Goal: Book appointment/travel/reservation

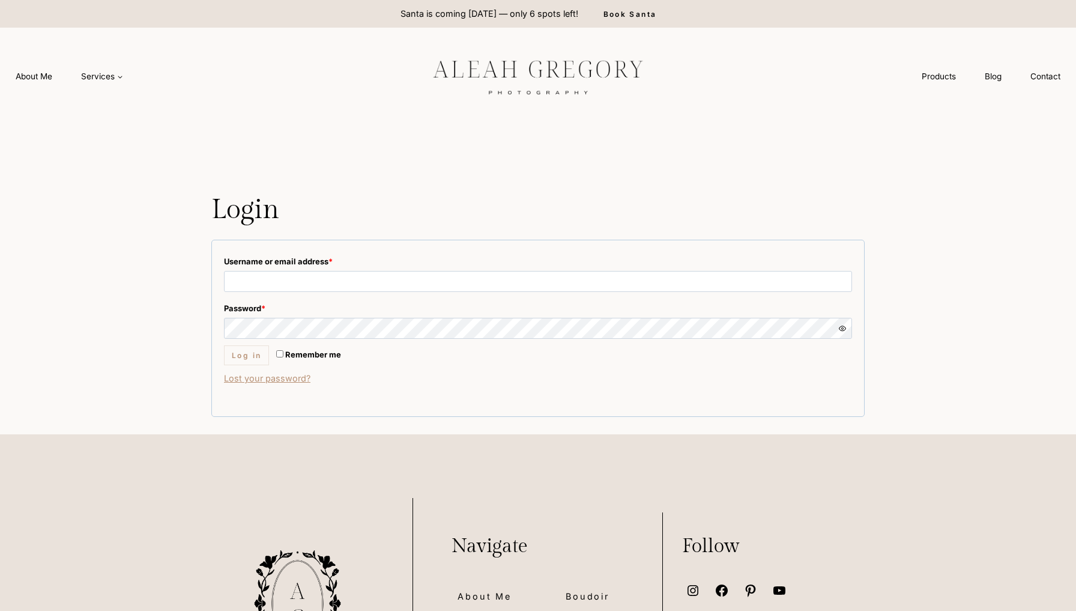
click at [492, 88] on img at bounding box center [538, 76] width 270 height 50
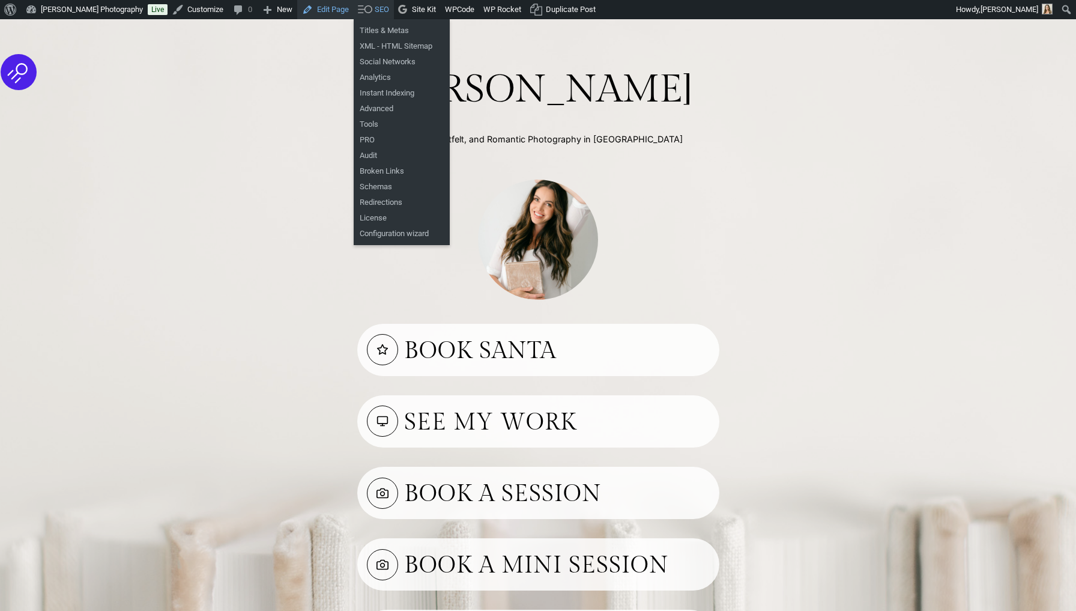
click at [351, 5] on link "Edit Page" at bounding box center [325, 9] width 56 height 19
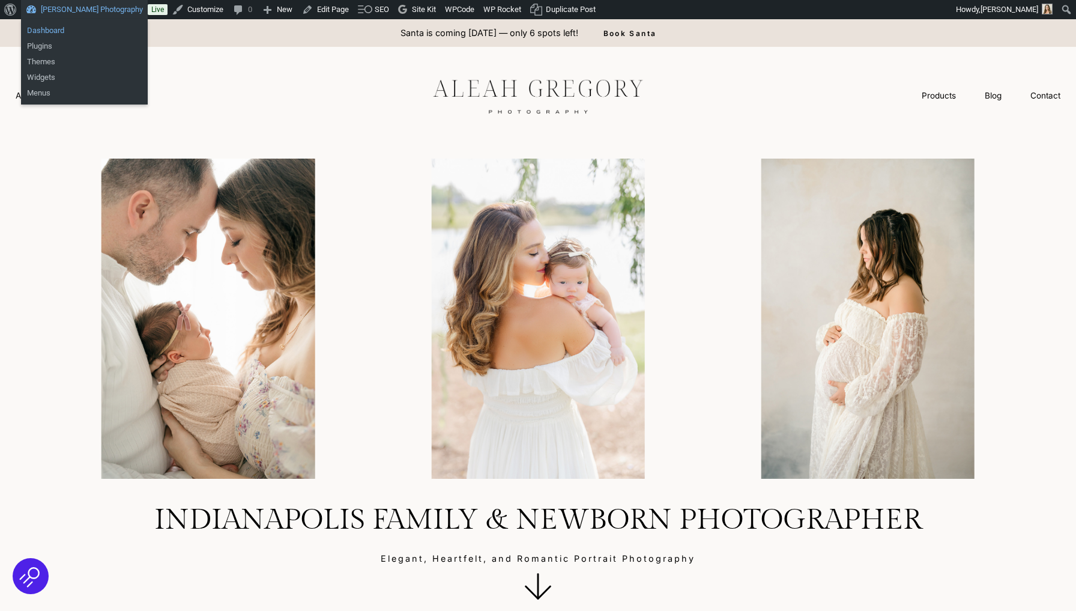
click at [58, 27] on link "Dashboard" at bounding box center [84, 31] width 127 height 16
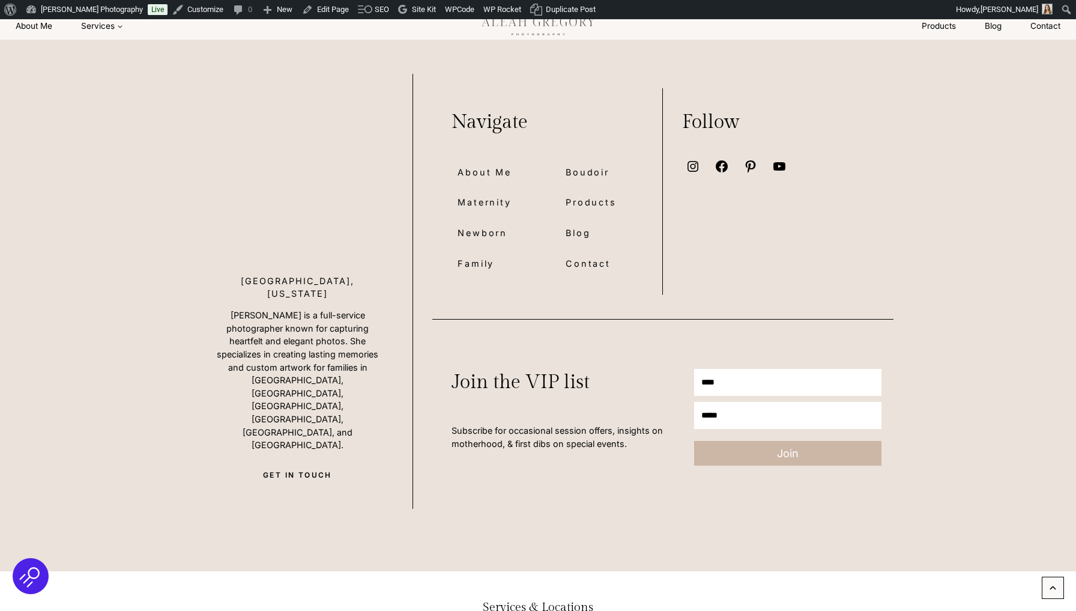
scroll to position [9058, 0]
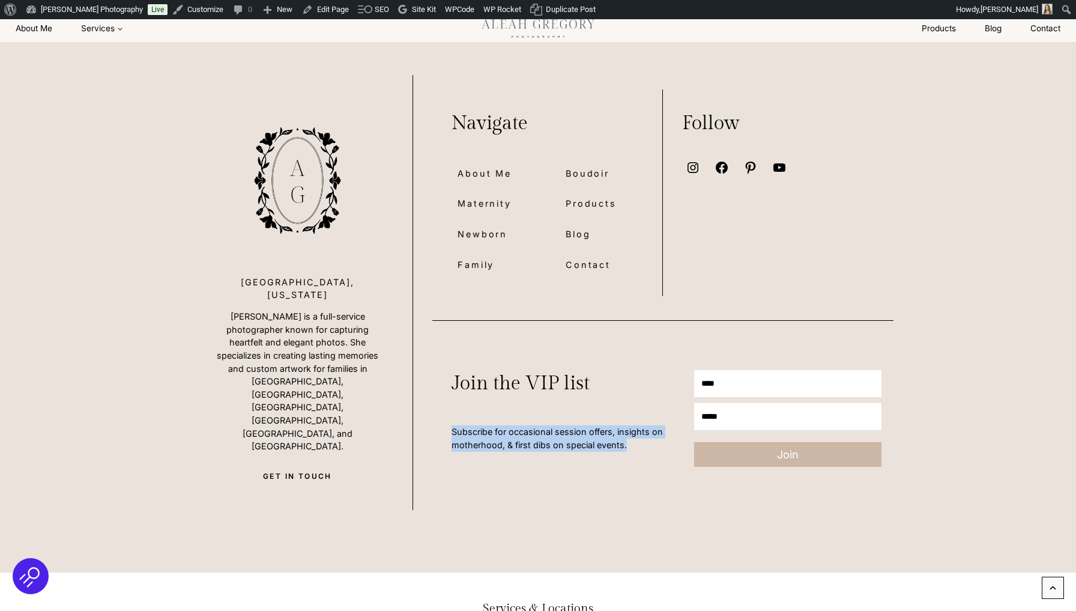
drag, startPoint x: 451, startPoint y: 401, endPoint x: 635, endPoint y: 415, distance: 184.2
click at [635, 425] on p "Subscribe for occasional session offers, insights on motherhood, & first dibs o…" at bounding box center [556, 438] width 211 height 26
copy p "Subscribe for occasional session offers, insights on motherhood, & first dibs o…"
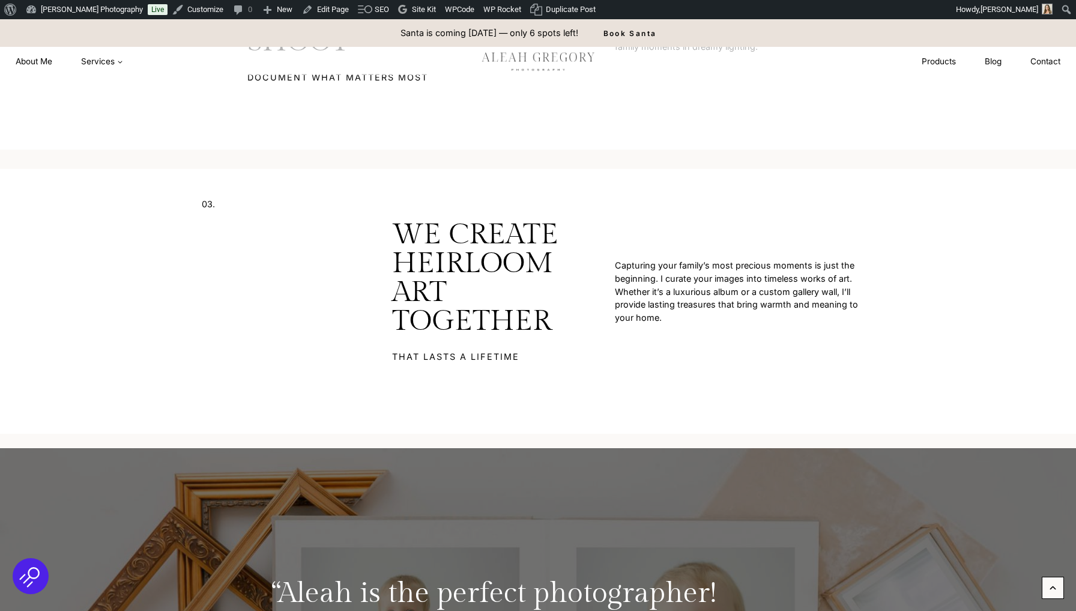
scroll to position [4055, 0]
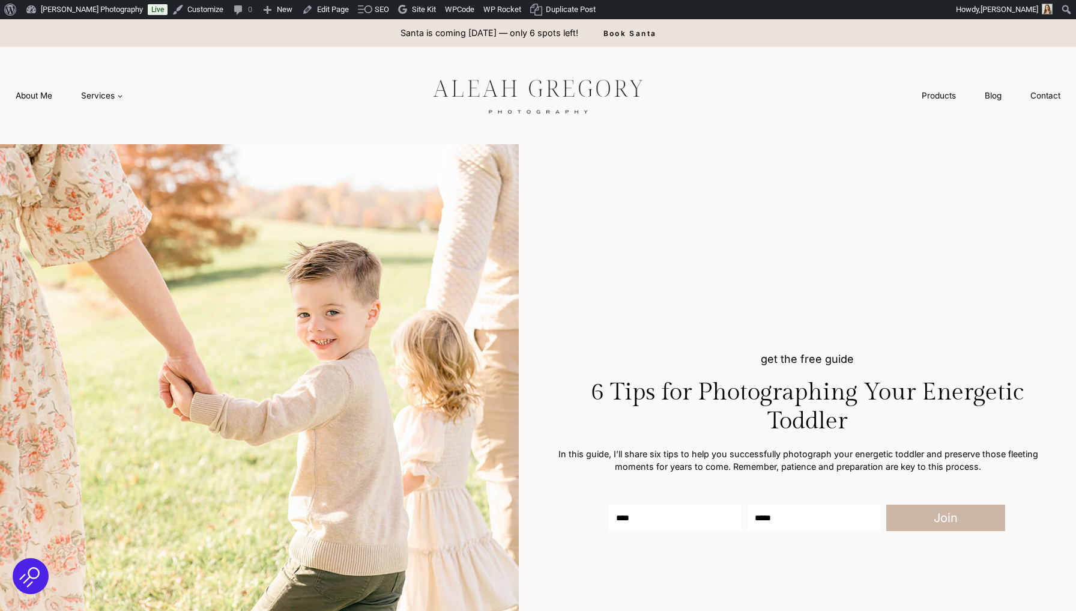
scroll to position [79, 0]
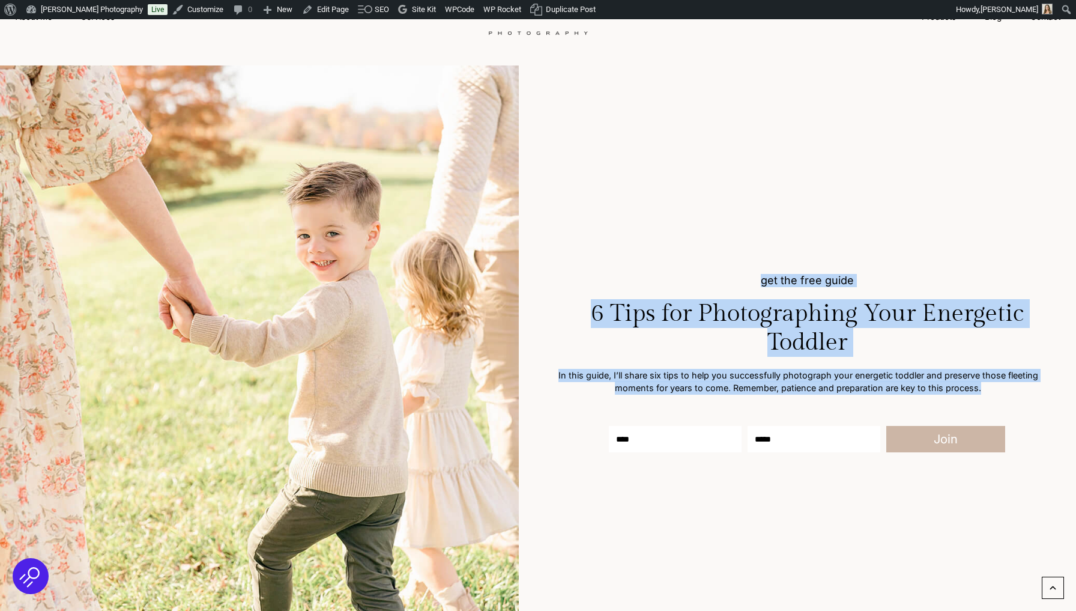
drag, startPoint x: 762, startPoint y: 279, endPoint x: 979, endPoint y: 396, distance: 245.5
click at [979, 396] on div "get the free guide 6 Tips for Photographing Your Energetic Toddler In this guid…" at bounding box center [816, 370] width 519 height 193
copy div "get the free guide 6 Tips for Photographing Your Energetic Toddler In this guid…"
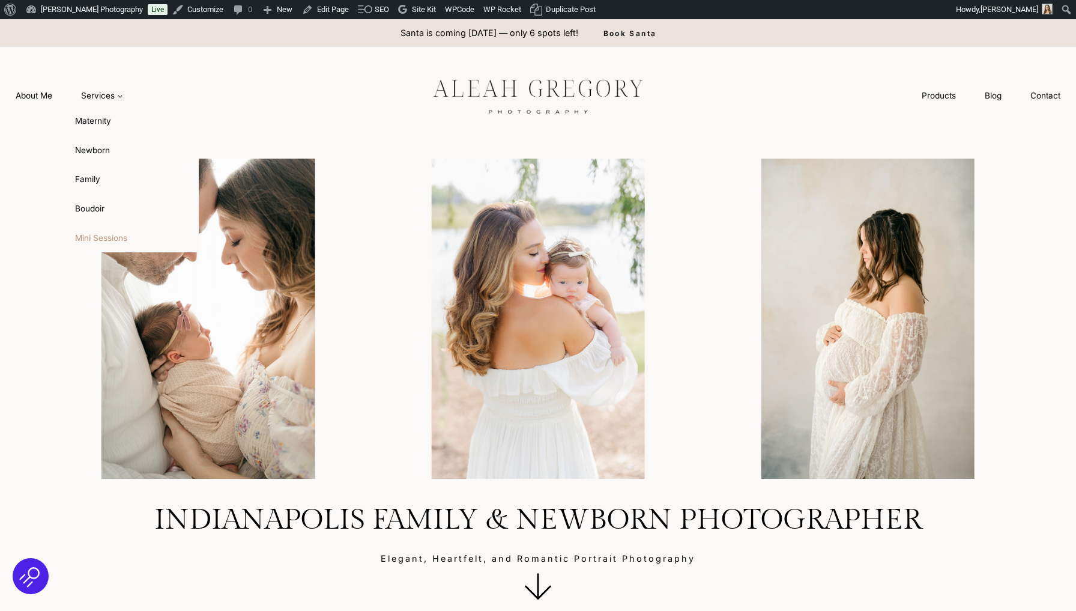
click at [90, 233] on link "Mini Sessions" at bounding box center [133, 237] width 132 height 29
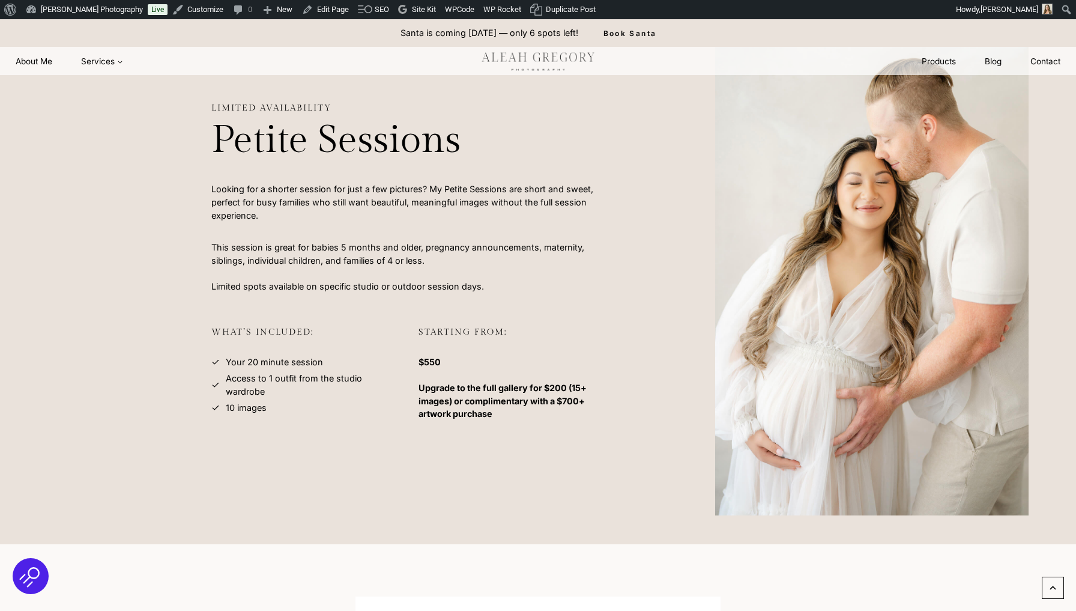
scroll to position [82, 0]
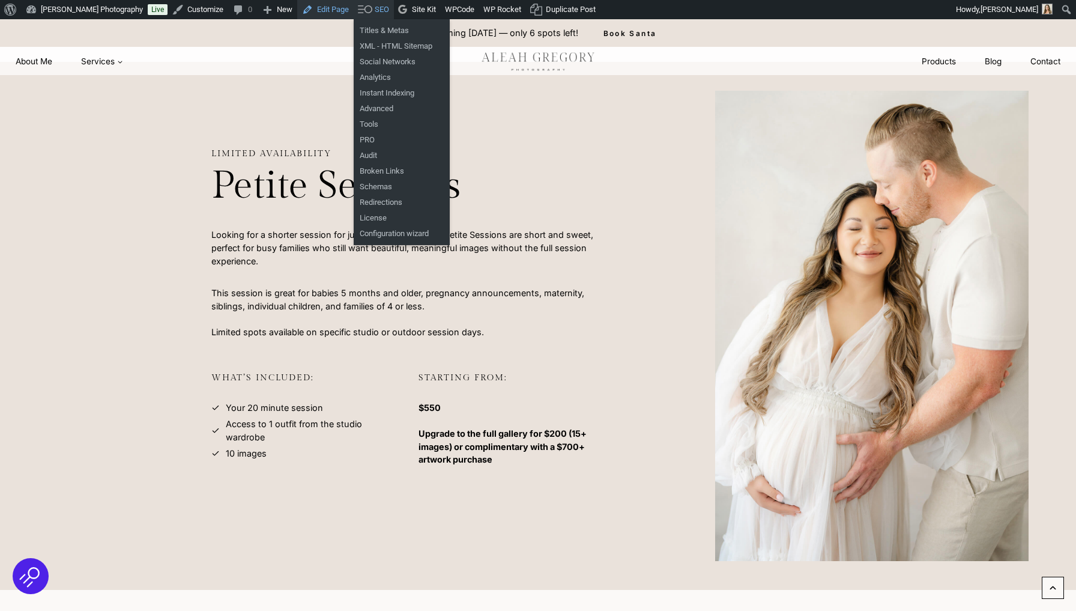
click at [349, 4] on link "Edit Page" at bounding box center [325, 9] width 56 height 19
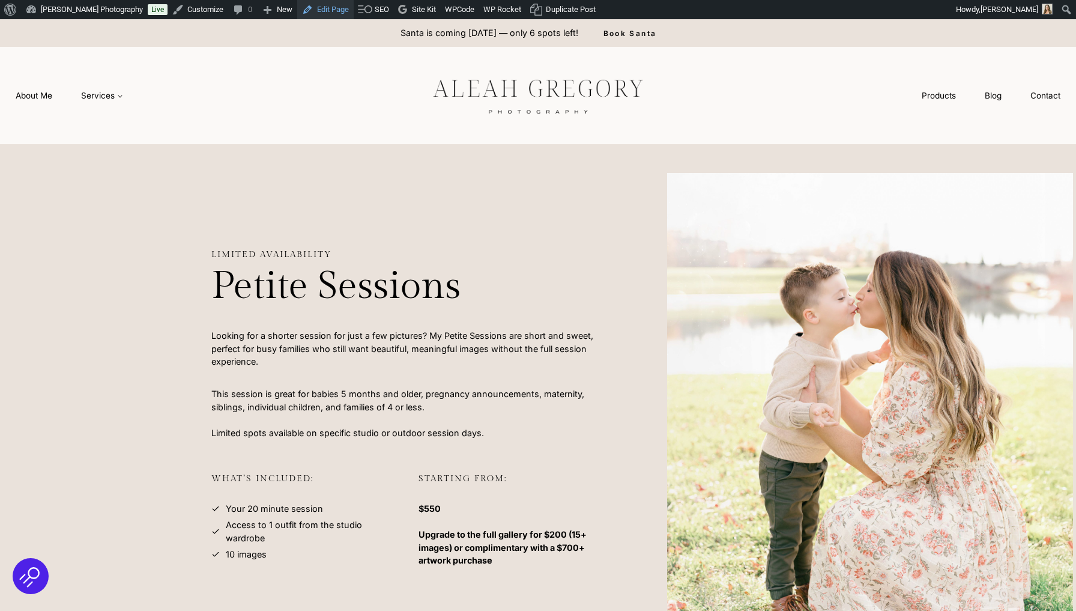
click at [334, 10] on link "Edit Page" at bounding box center [325, 9] width 56 height 19
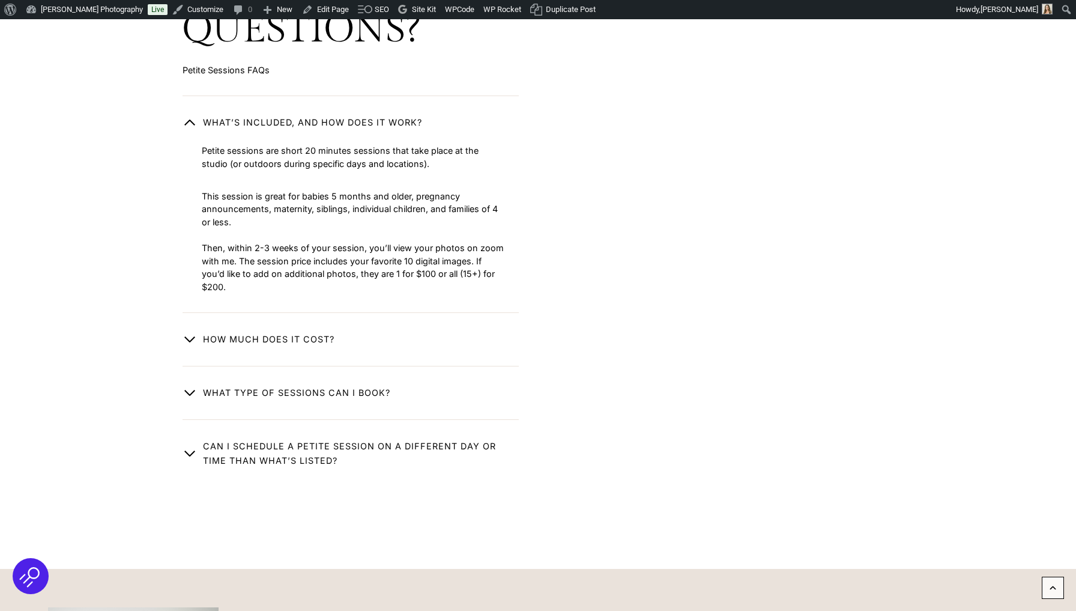
scroll to position [2346, 0]
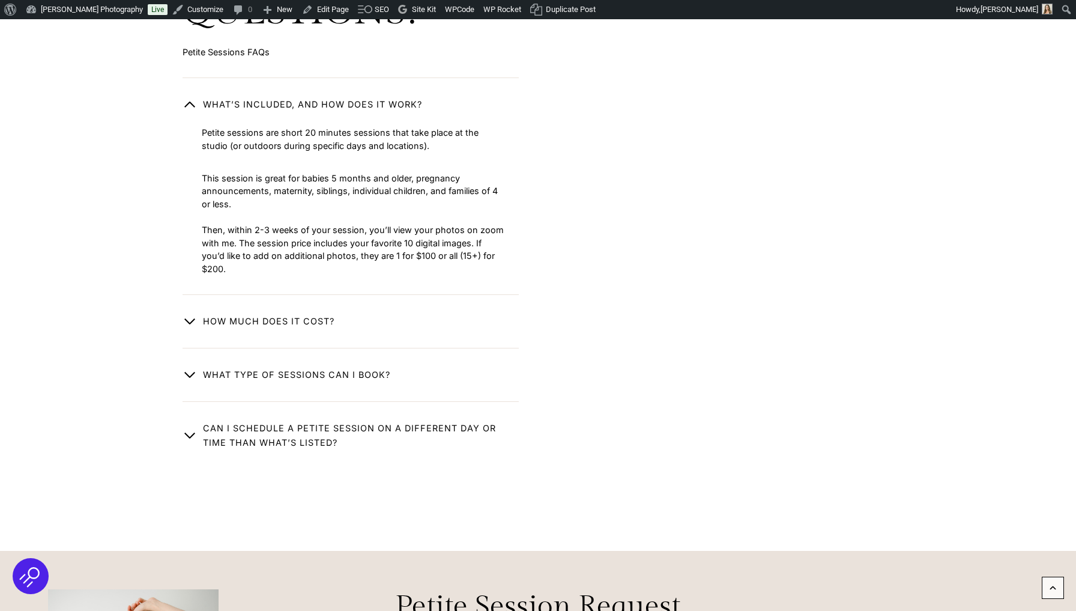
click at [190, 314] on span "button" at bounding box center [190, 321] width 14 height 14
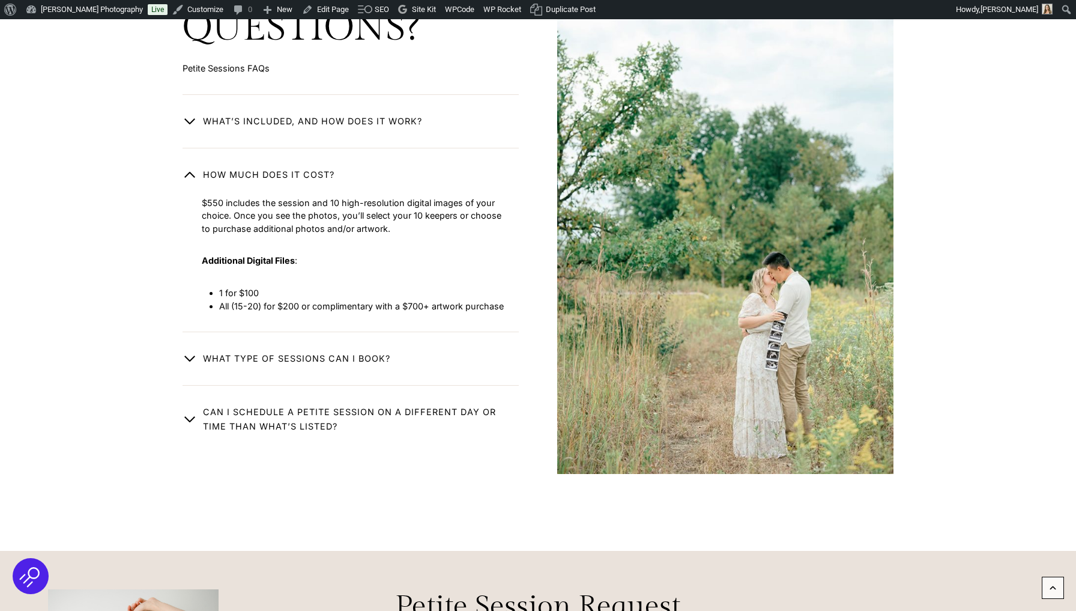
click at [196, 351] on span "button" at bounding box center [190, 358] width 14 height 14
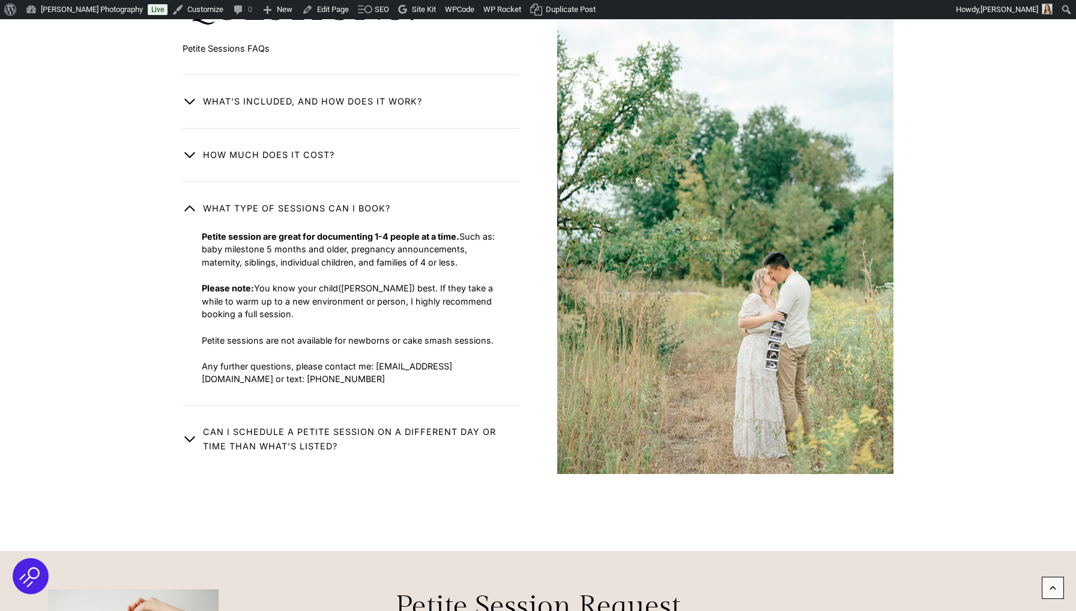
click at [190, 432] on span "button" at bounding box center [190, 439] width 14 height 14
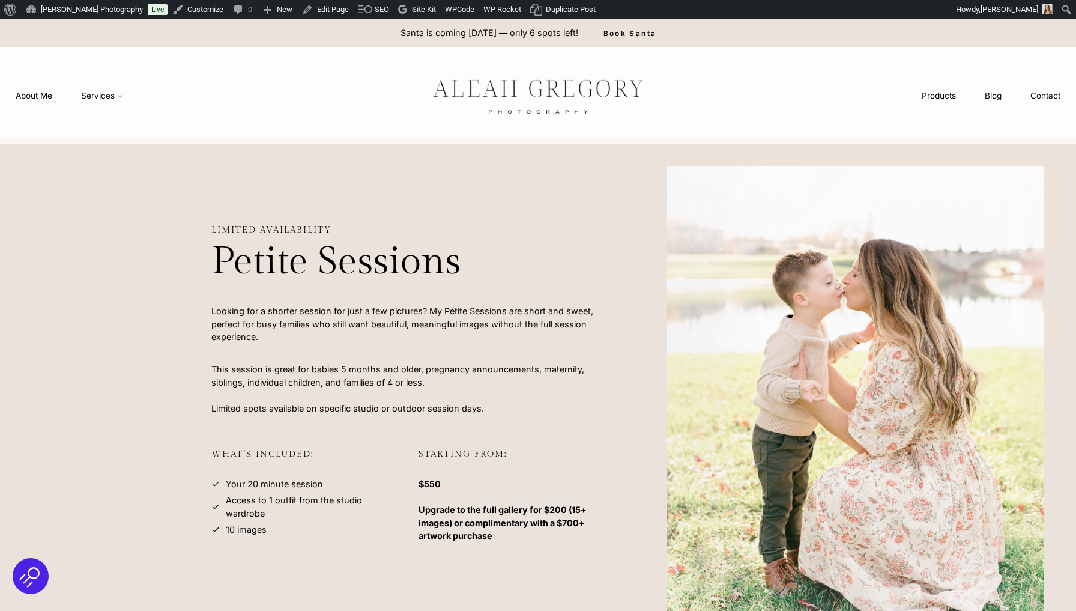
scroll to position [0, 0]
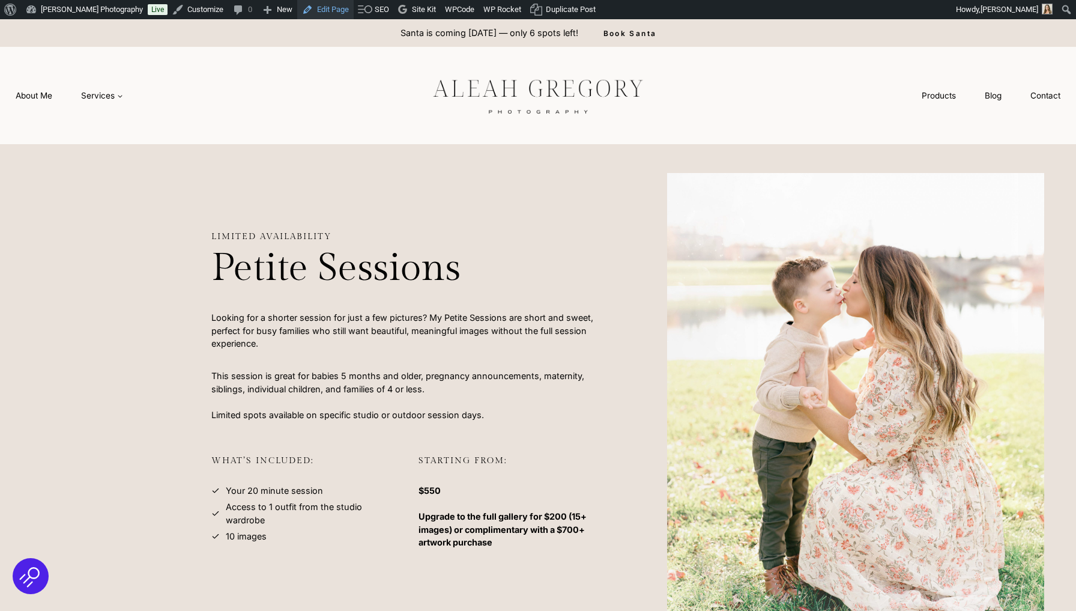
click at [321, 2] on link "Edit Page" at bounding box center [325, 9] width 56 height 19
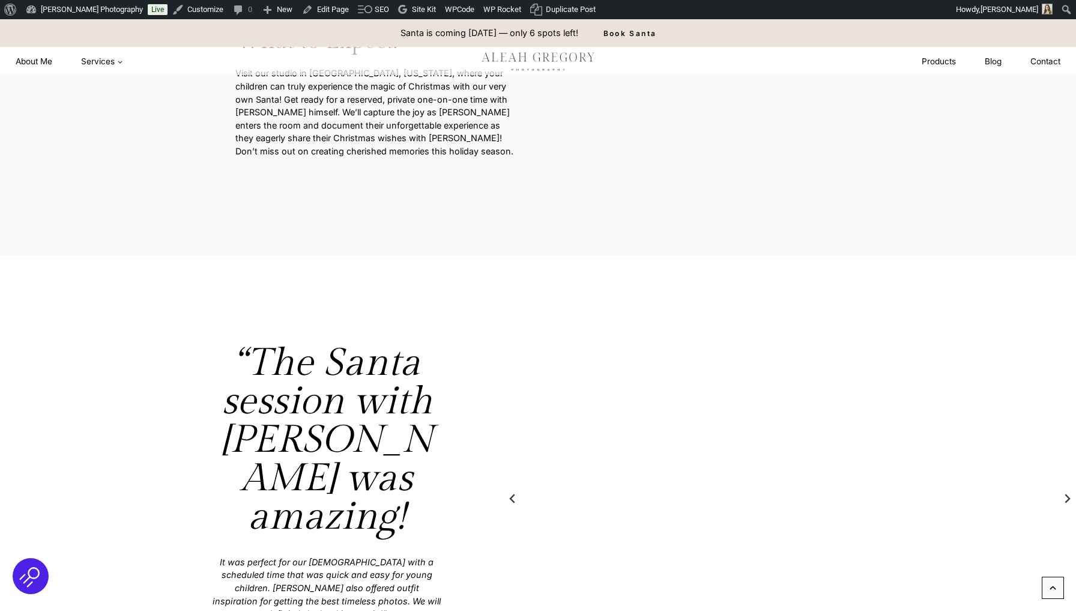
scroll to position [1591, 0]
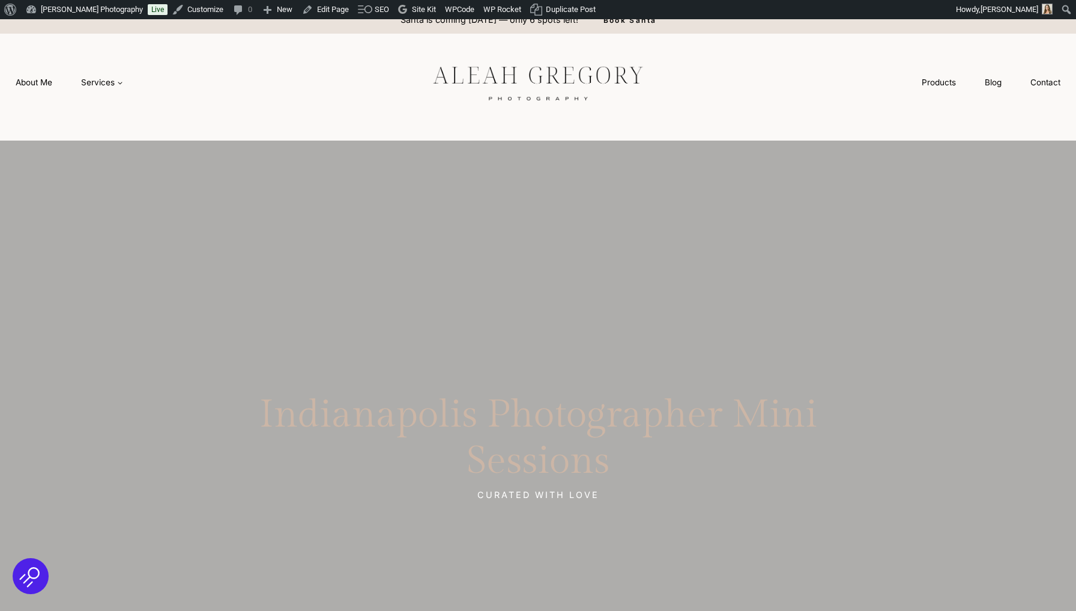
scroll to position [29, 0]
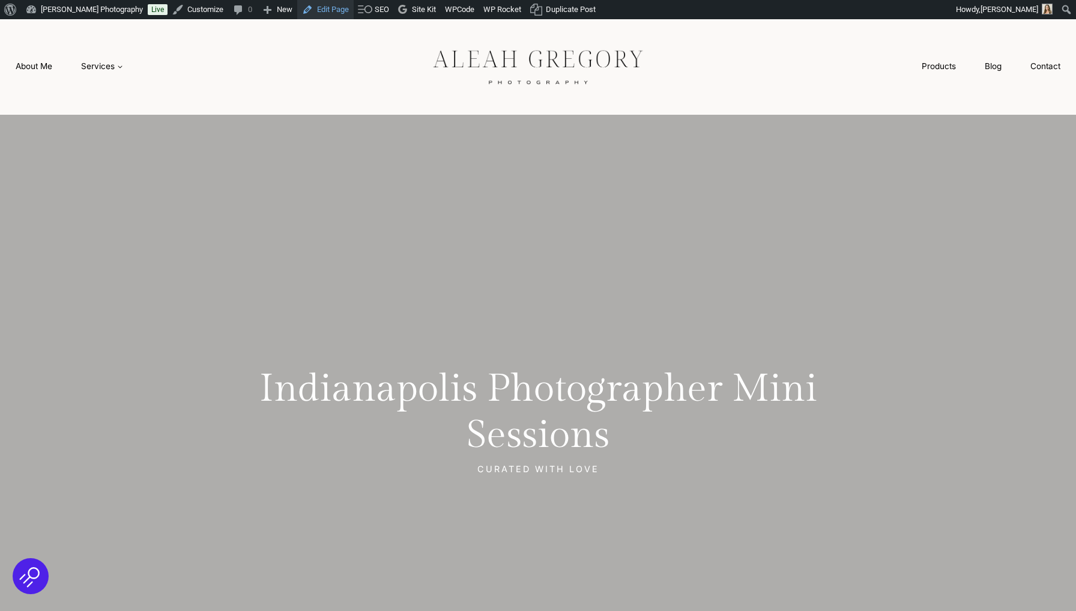
click at [325, 10] on link "Edit Page" at bounding box center [325, 9] width 56 height 19
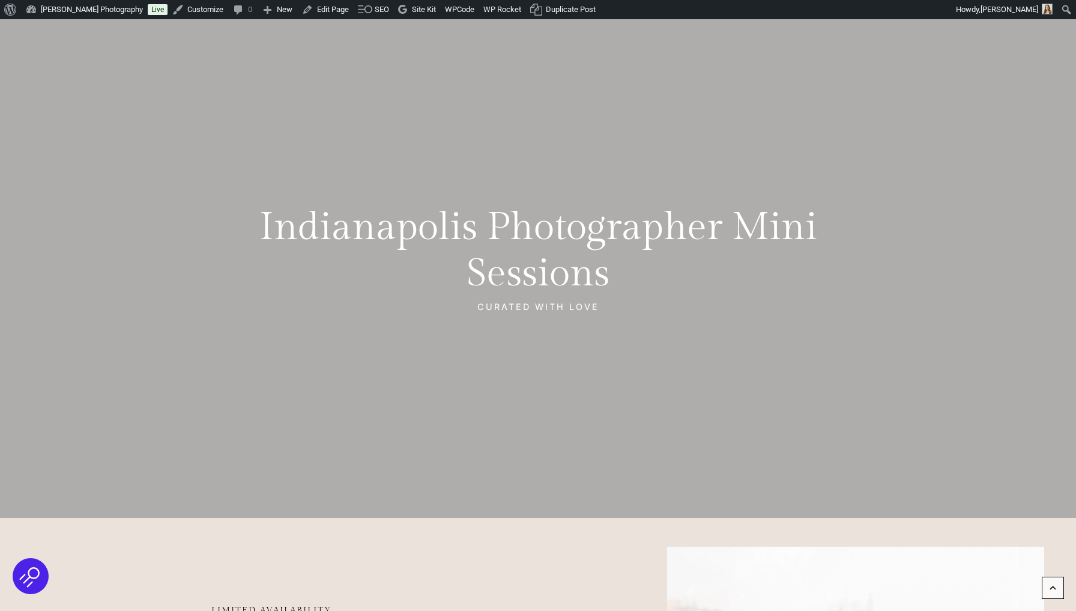
scroll to position [152, 0]
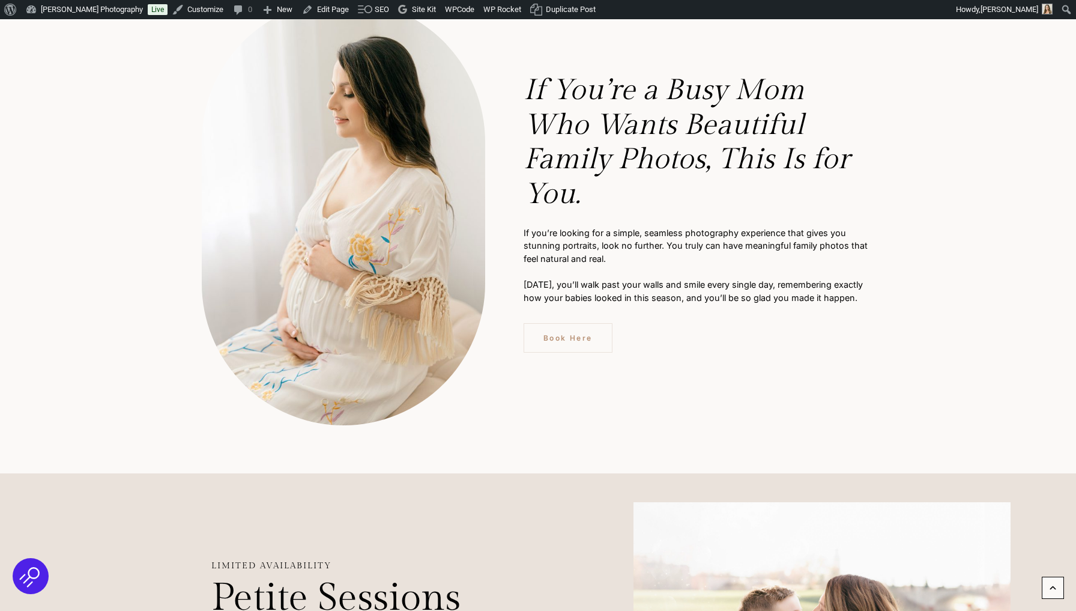
scroll to position [712, 0]
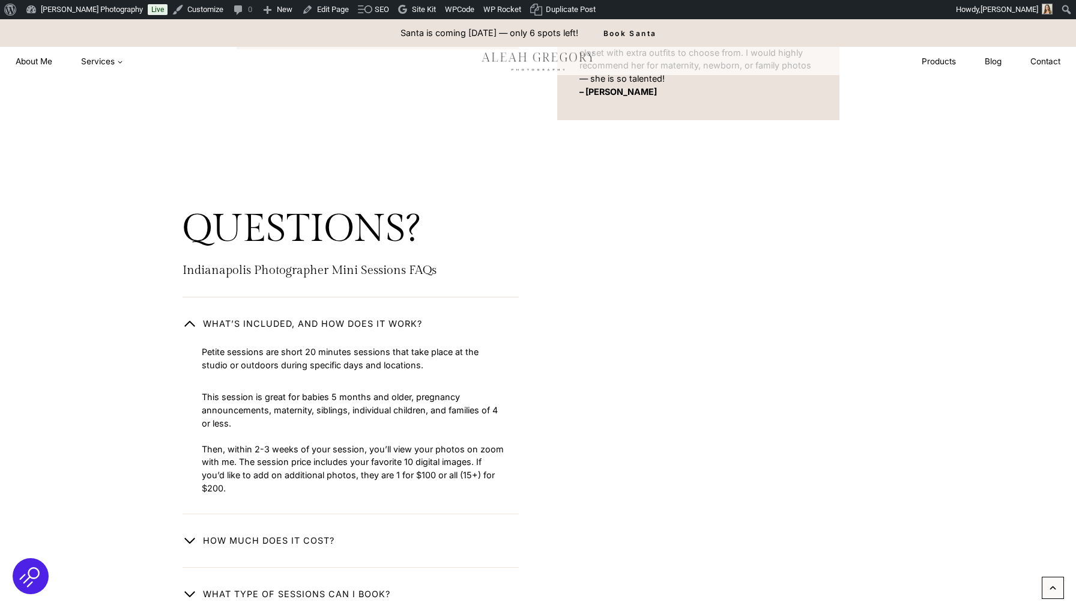
scroll to position [2921, 0]
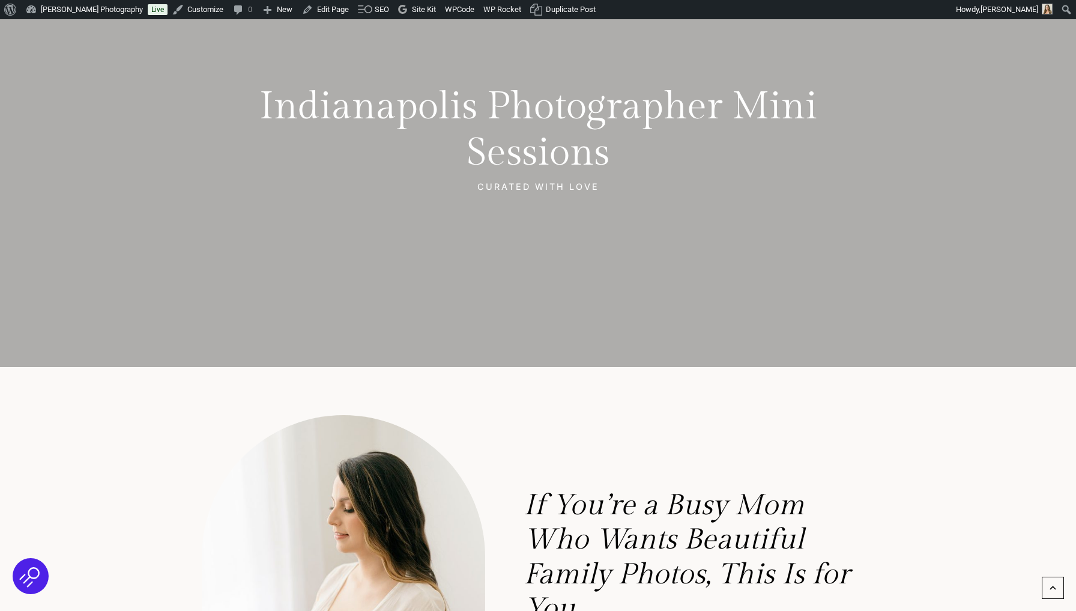
scroll to position [233, 0]
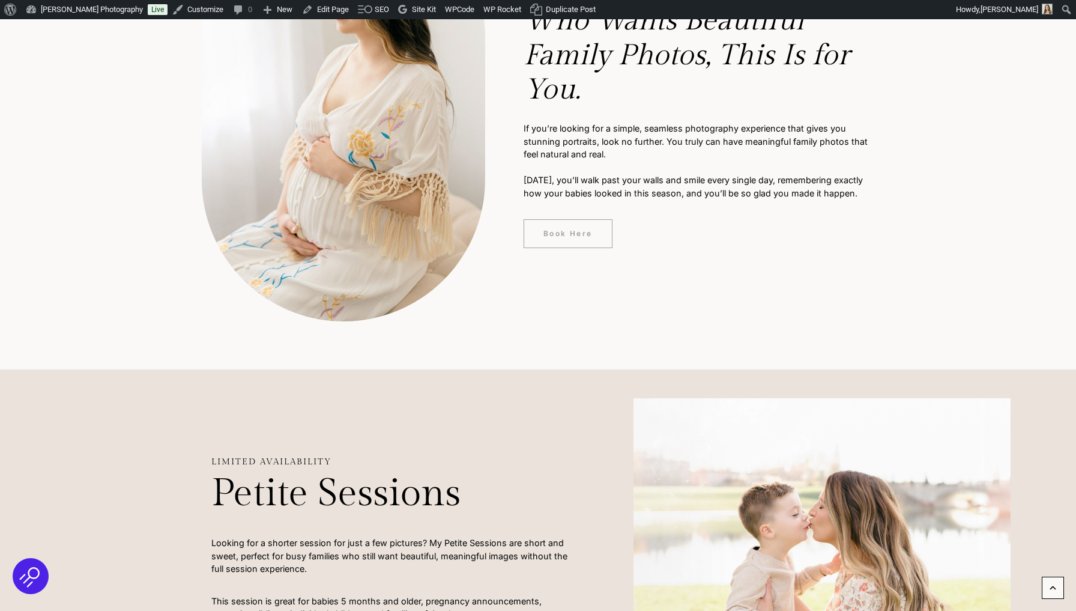
click at [585, 228] on span "Book Here" at bounding box center [567, 233] width 49 height 11
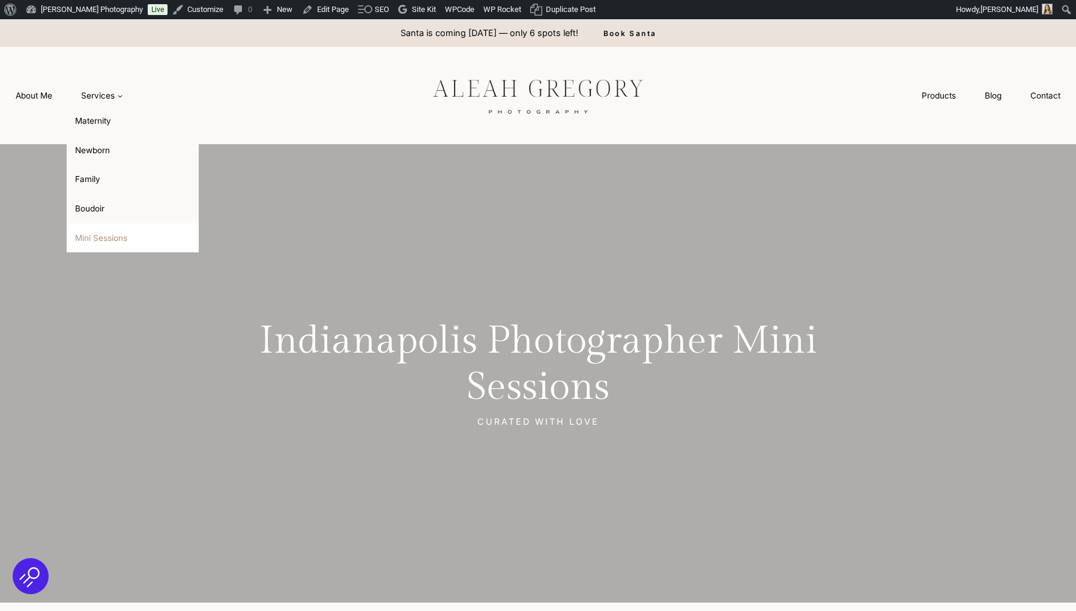
click at [98, 229] on link "Mini Sessions" at bounding box center [133, 237] width 132 height 29
